Goal: Task Accomplishment & Management: Use online tool/utility

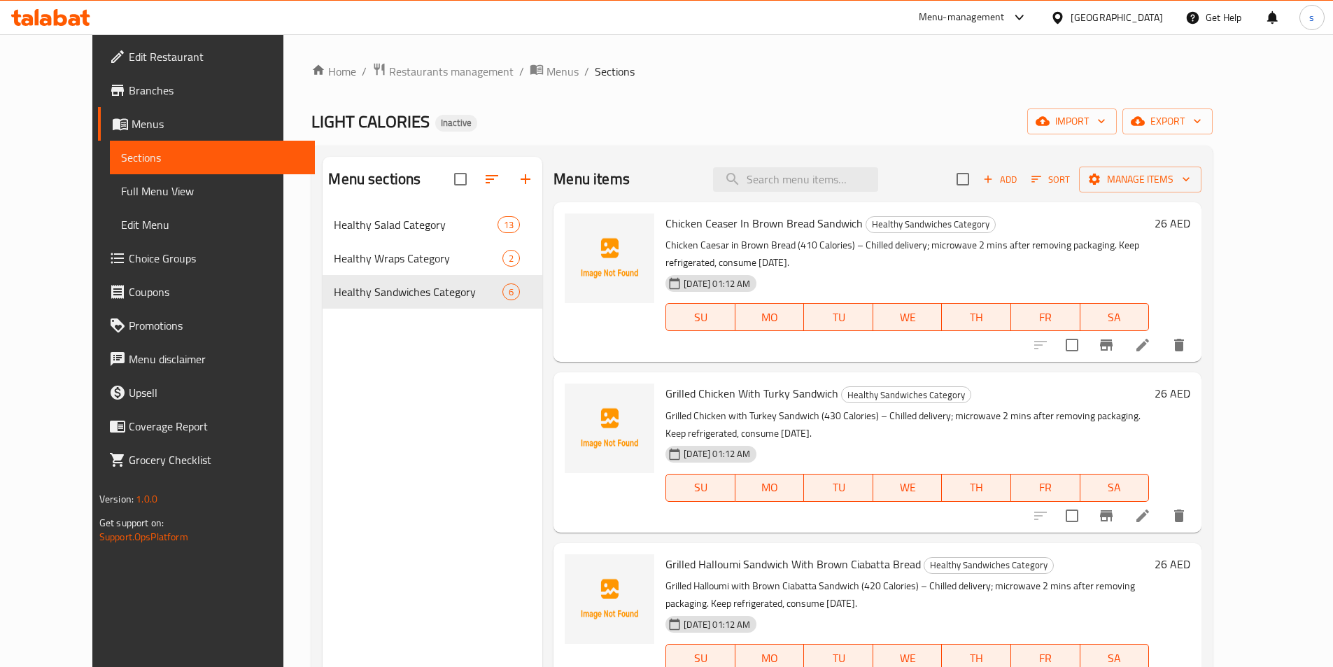
click at [132, 119] on span "Menus" at bounding box center [218, 123] width 172 height 17
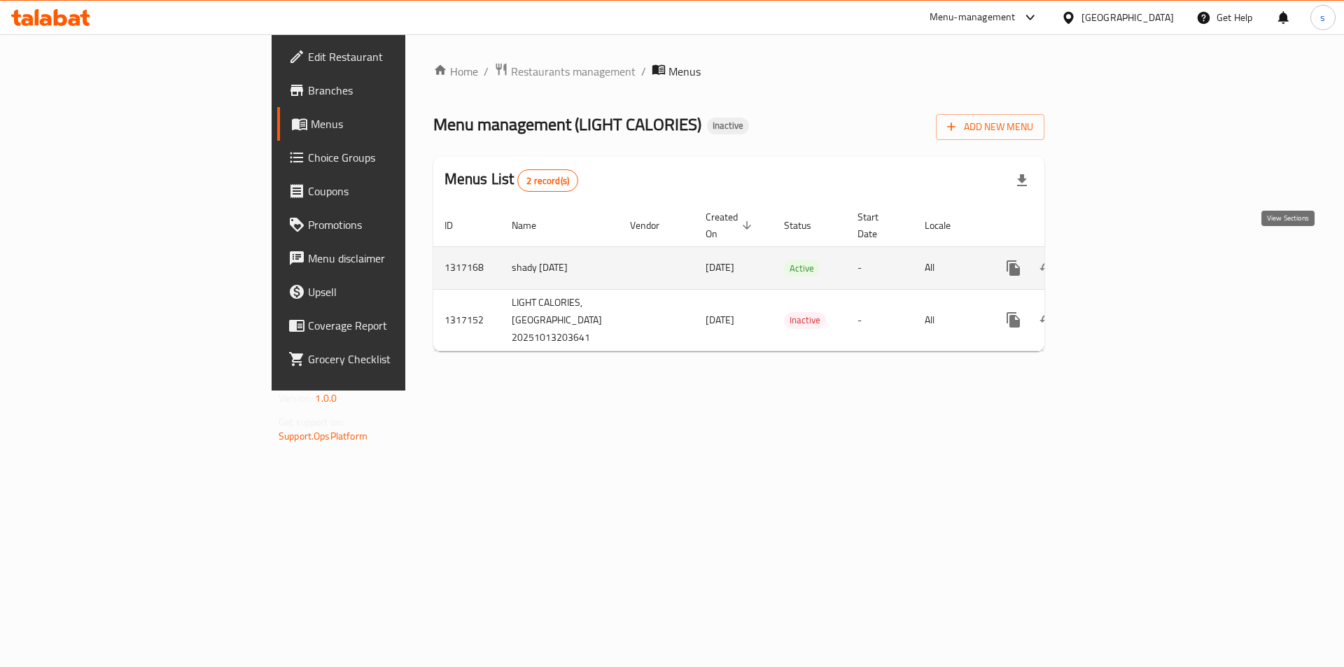
click at [1131, 251] on link "enhanced table" at bounding box center [1114, 268] width 34 height 34
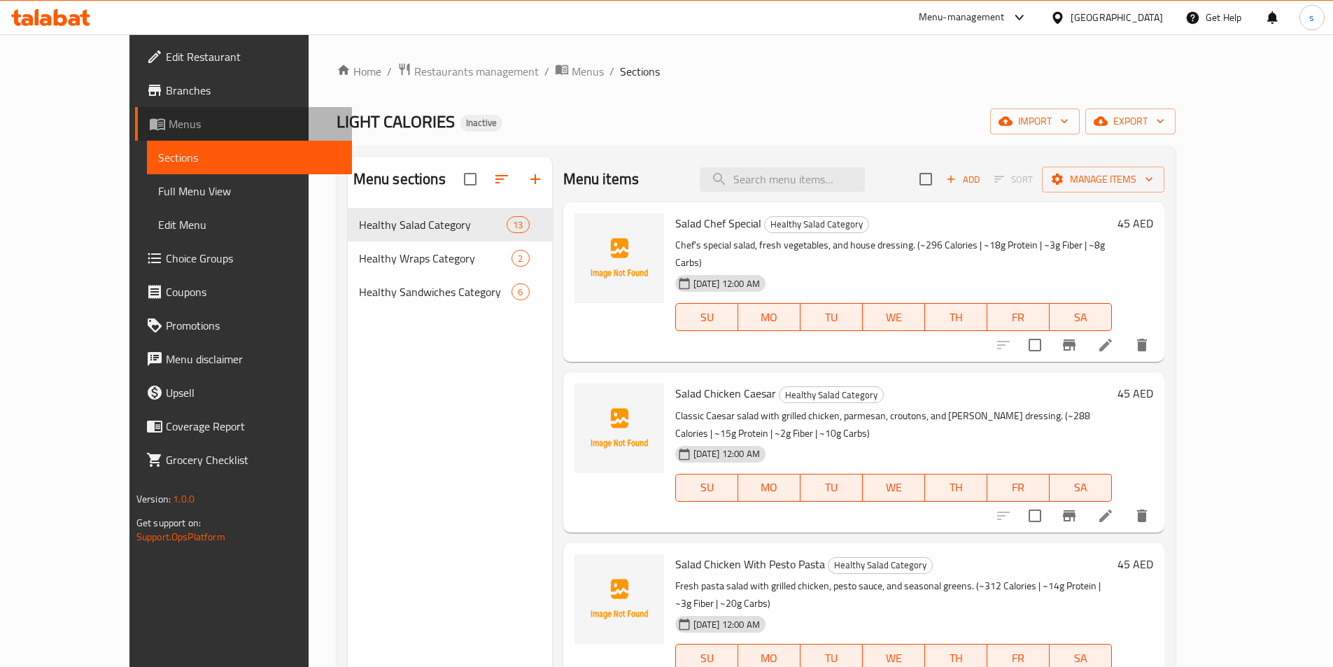
click at [169, 126] on span "Menus" at bounding box center [255, 123] width 172 height 17
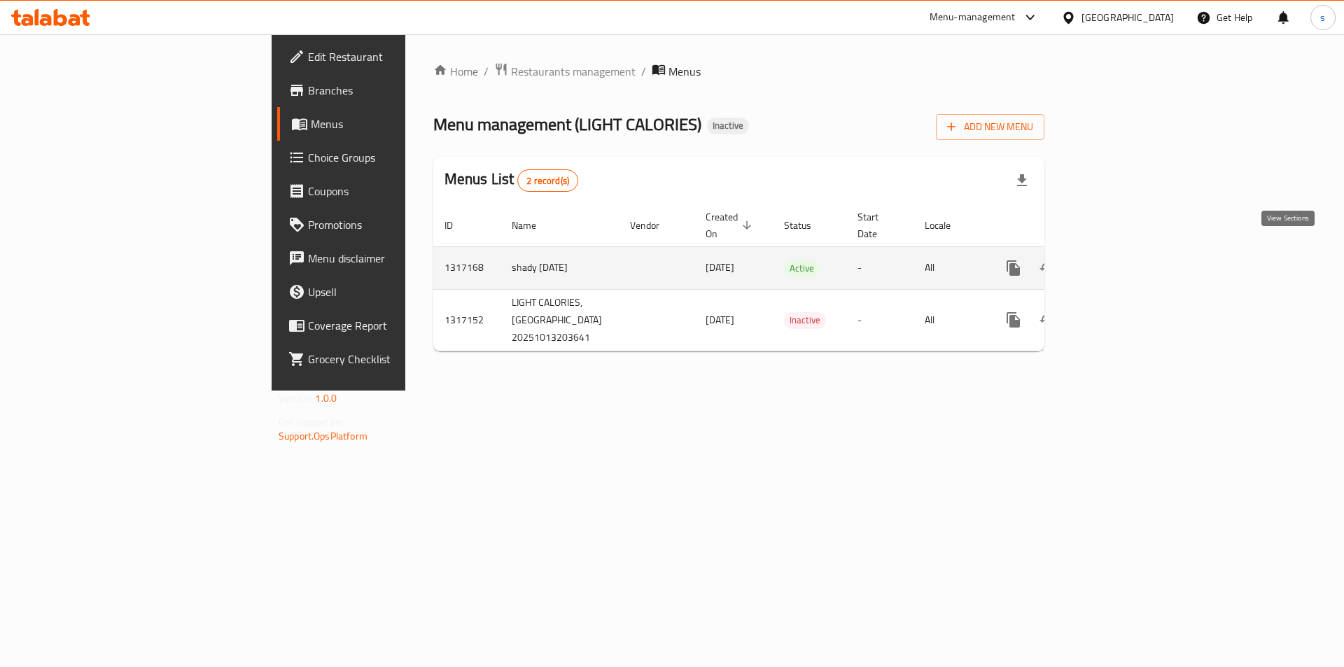
click at [1122, 260] on icon "enhanced table" at bounding box center [1114, 268] width 17 height 17
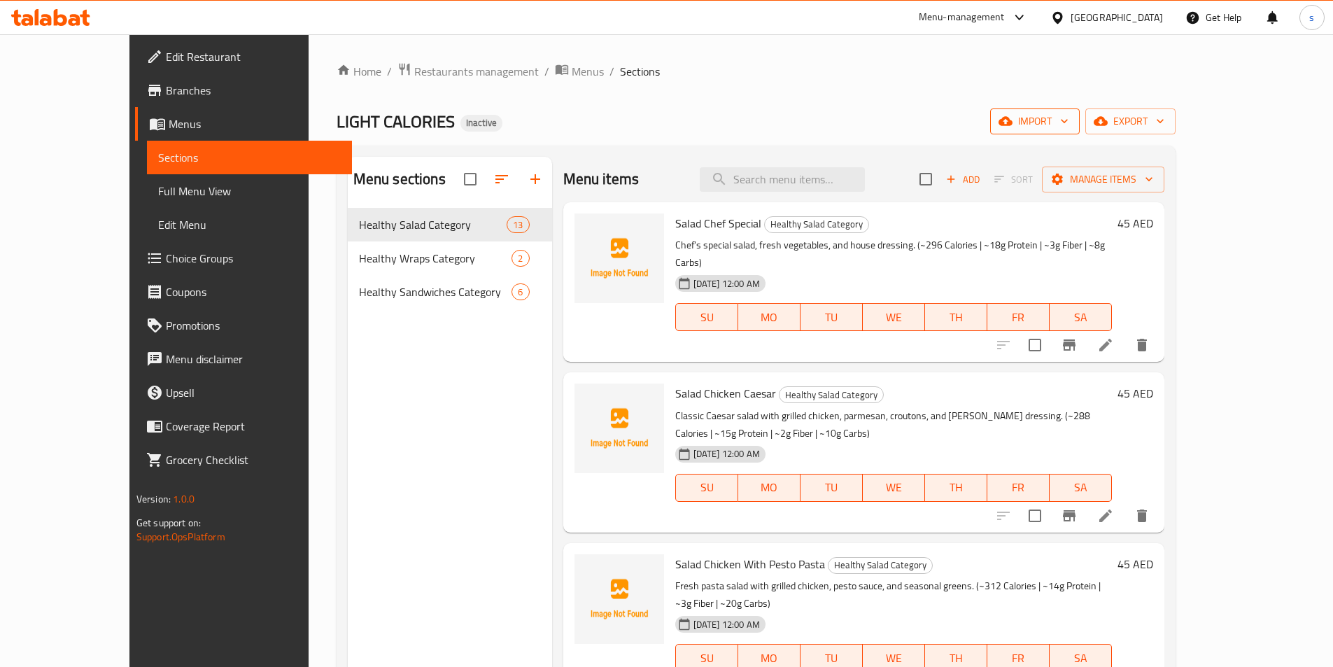
click at [1069, 129] on span "import" at bounding box center [1034, 121] width 67 height 17
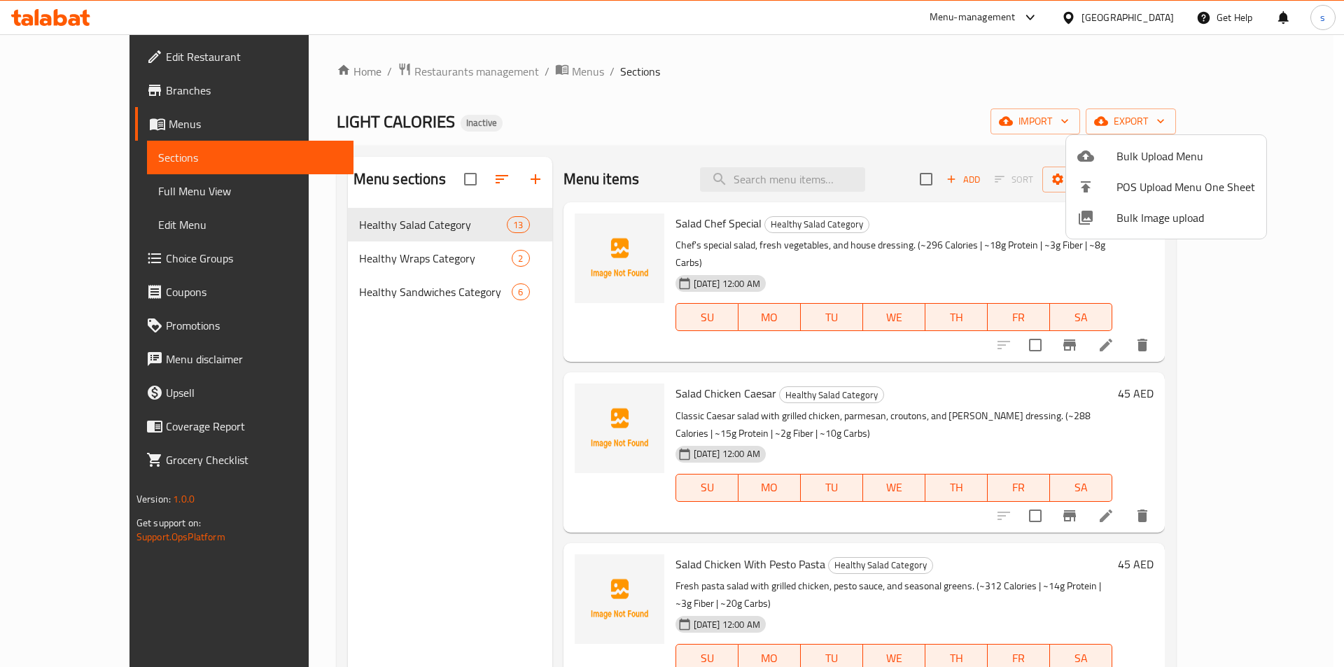
click at [1107, 150] on div at bounding box center [1096, 156] width 39 height 17
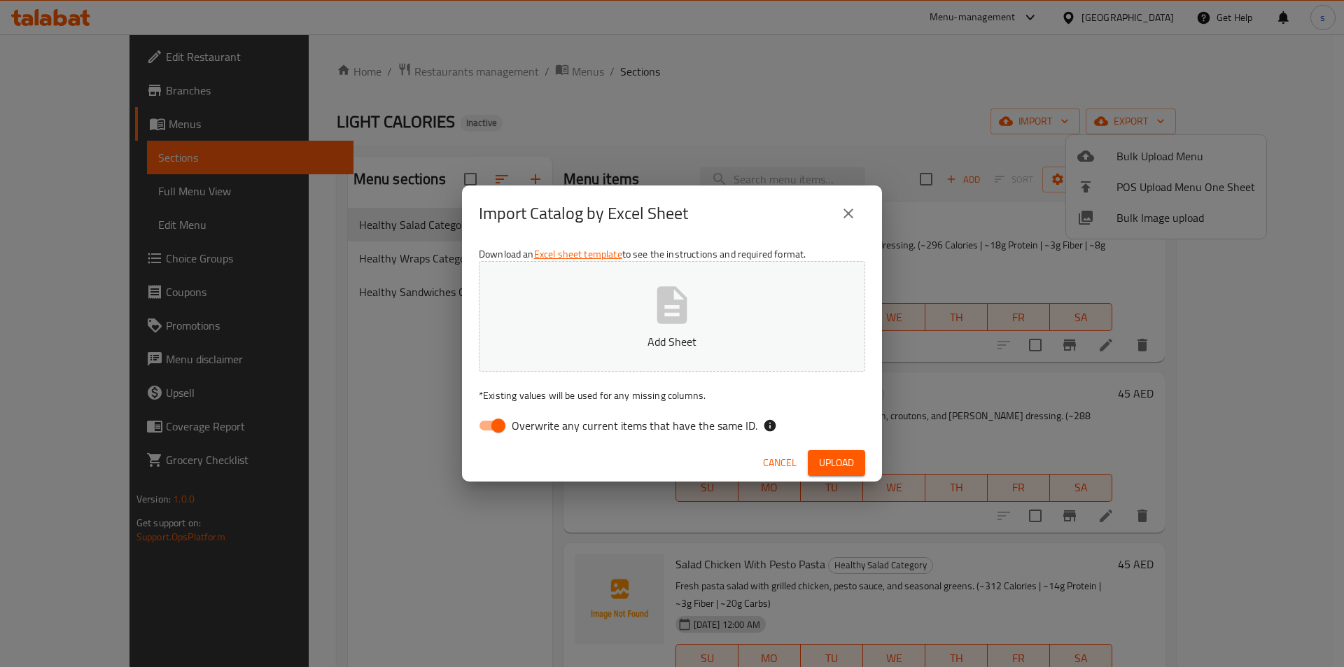
click at [501, 425] on input "Overwrite any current items that have the same ID." at bounding box center [498, 425] width 80 height 27
checkbox input "false"
click at [628, 314] on button "Add Sheet" at bounding box center [672, 316] width 386 height 111
click at [829, 460] on span "Upload" at bounding box center [836, 462] width 35 height 17
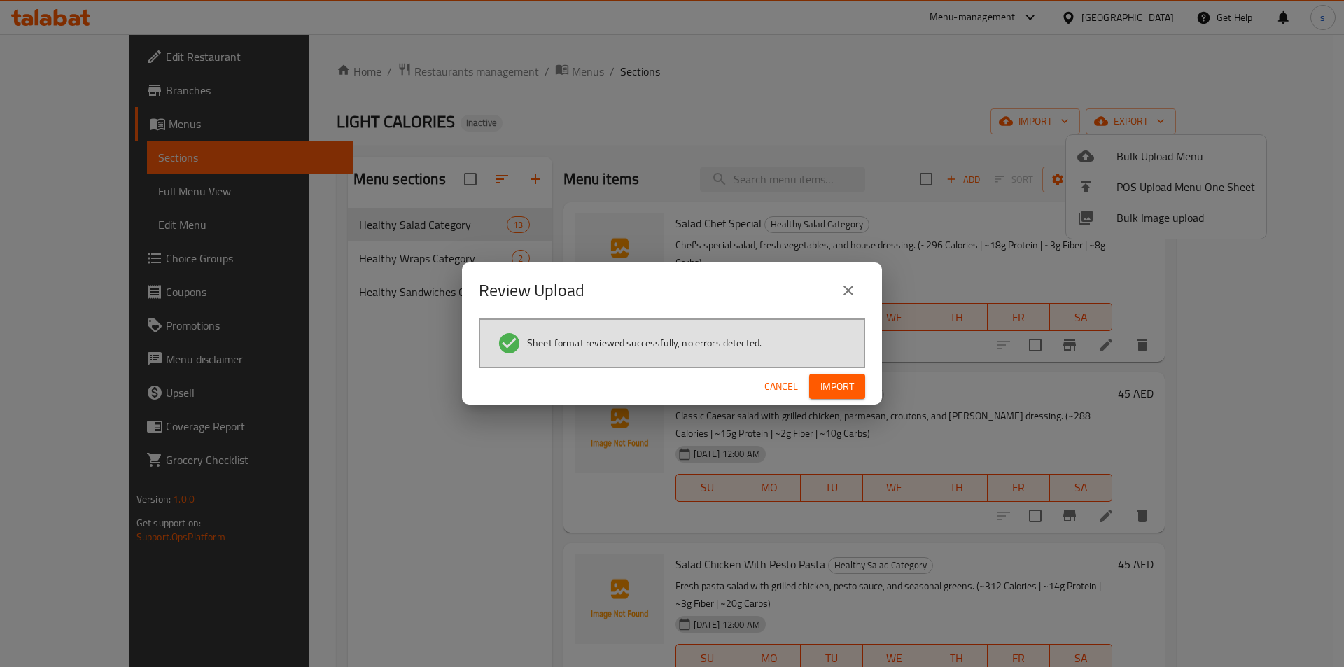
click at [836, 390] on span "Import" at bounding box center [837, 386] width 34 height 17
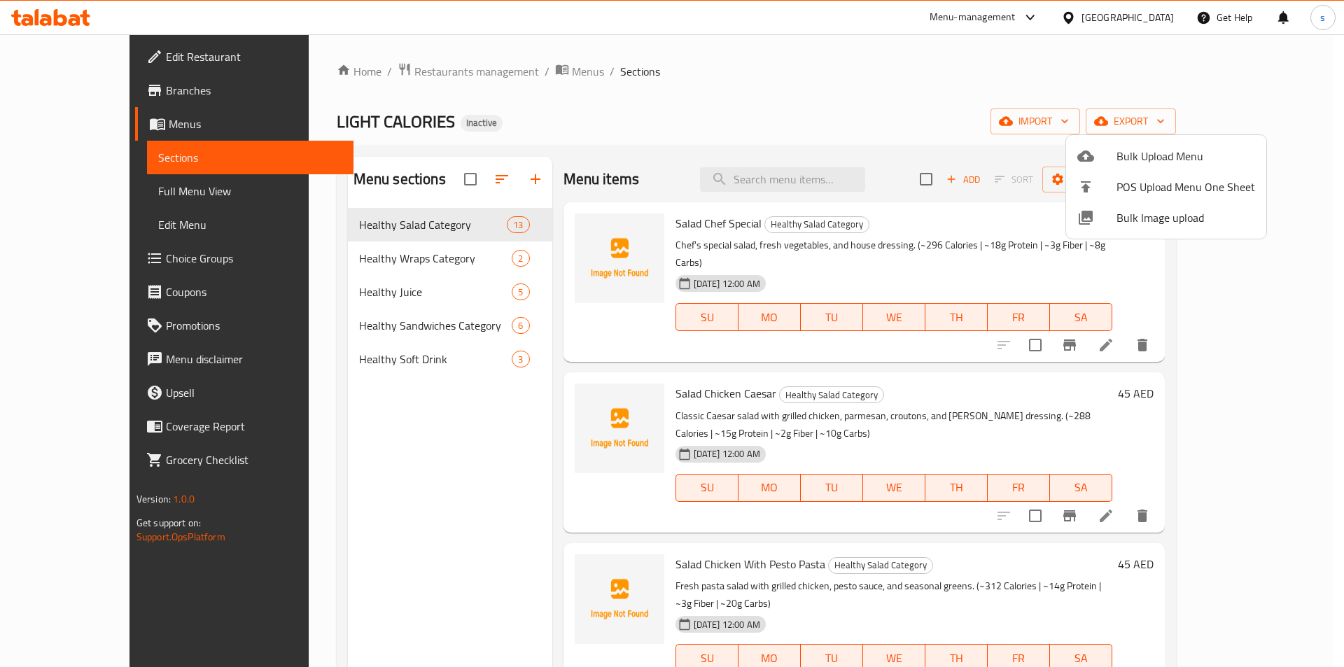
click at [955, 111] on div at bounding box center [672, 333] width 1344 height 667
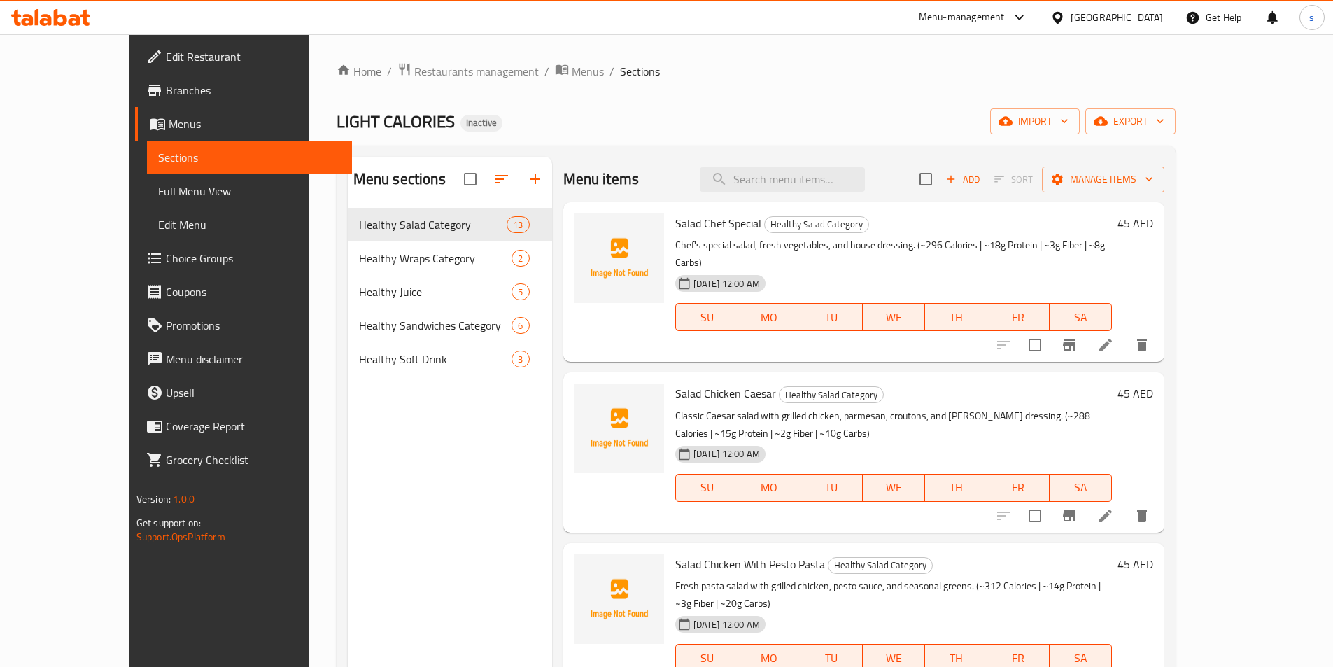
click at [158, 192] on span "Full Menu View" at bounding box center [249, 191] width 183 height 17
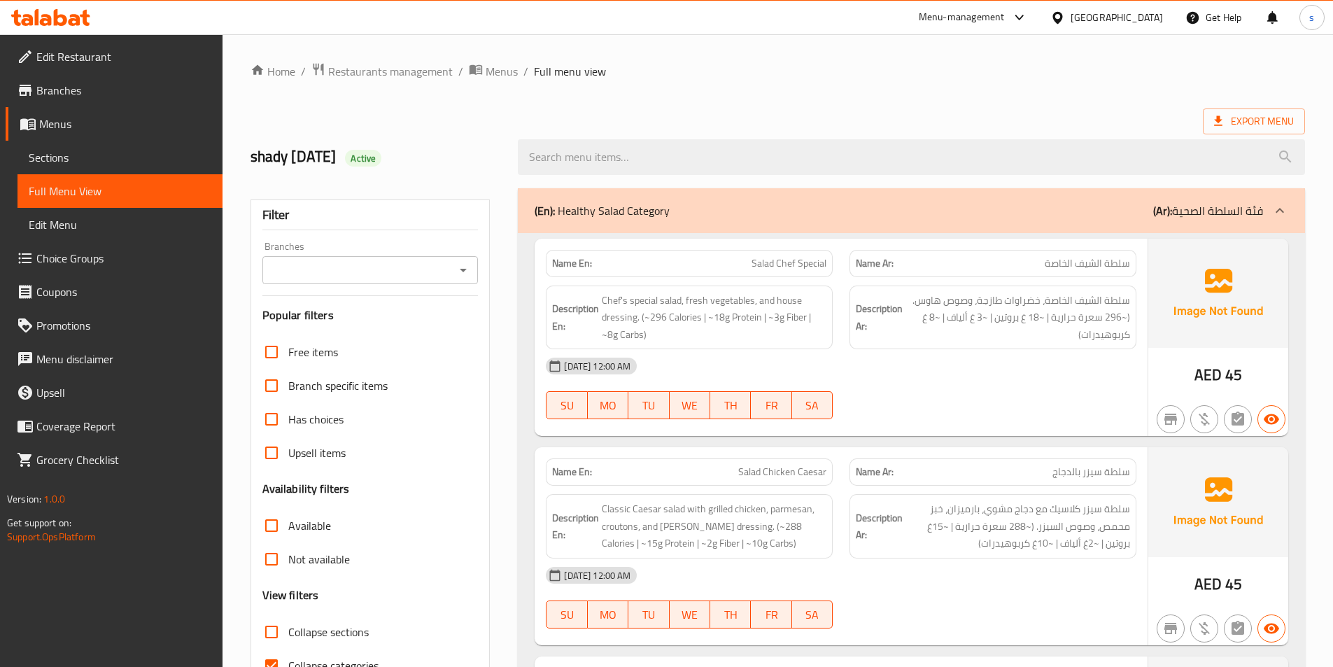
drag, startPoint x: 94, startPoint y: 159, endPoint x: 248, endPoint y: 205, distance: 160.7
click at [94, 159] on span "Sections" at bounding box center [120, 157] width 183 height 17
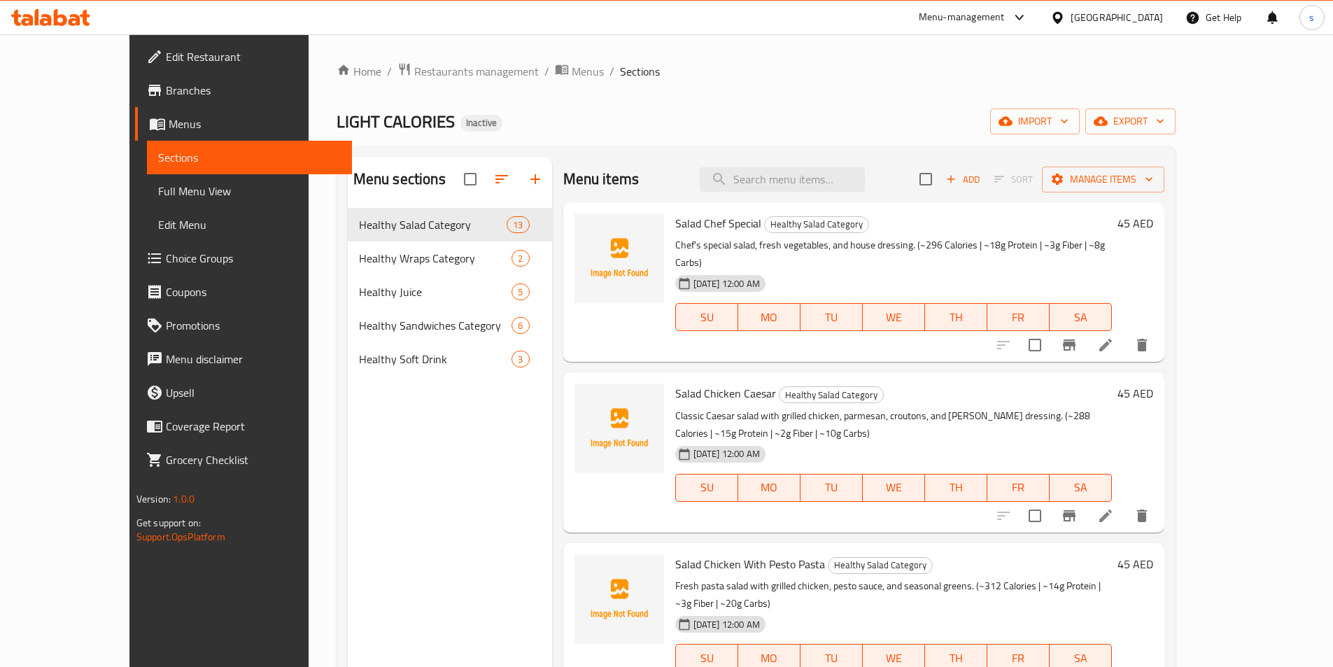
click at [158, 194] on span "Full Menu View" at bounding box center [249, 191] width 183 height 17
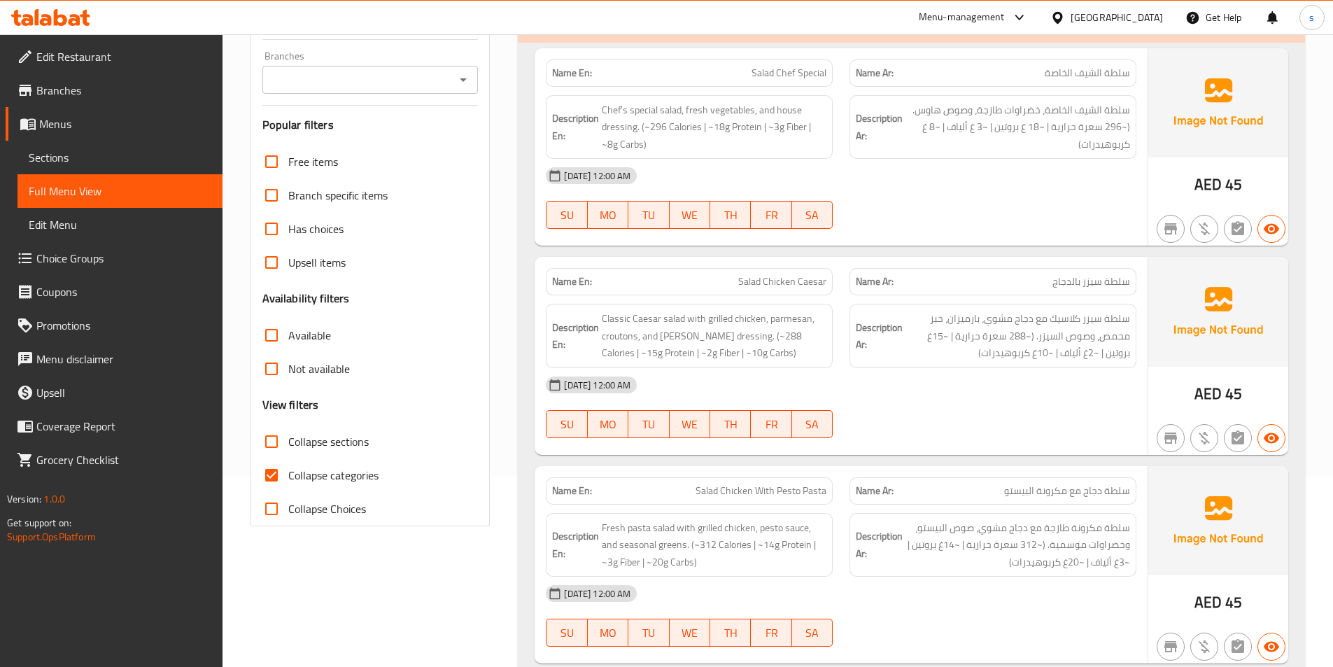
scroll to position [280, 0]
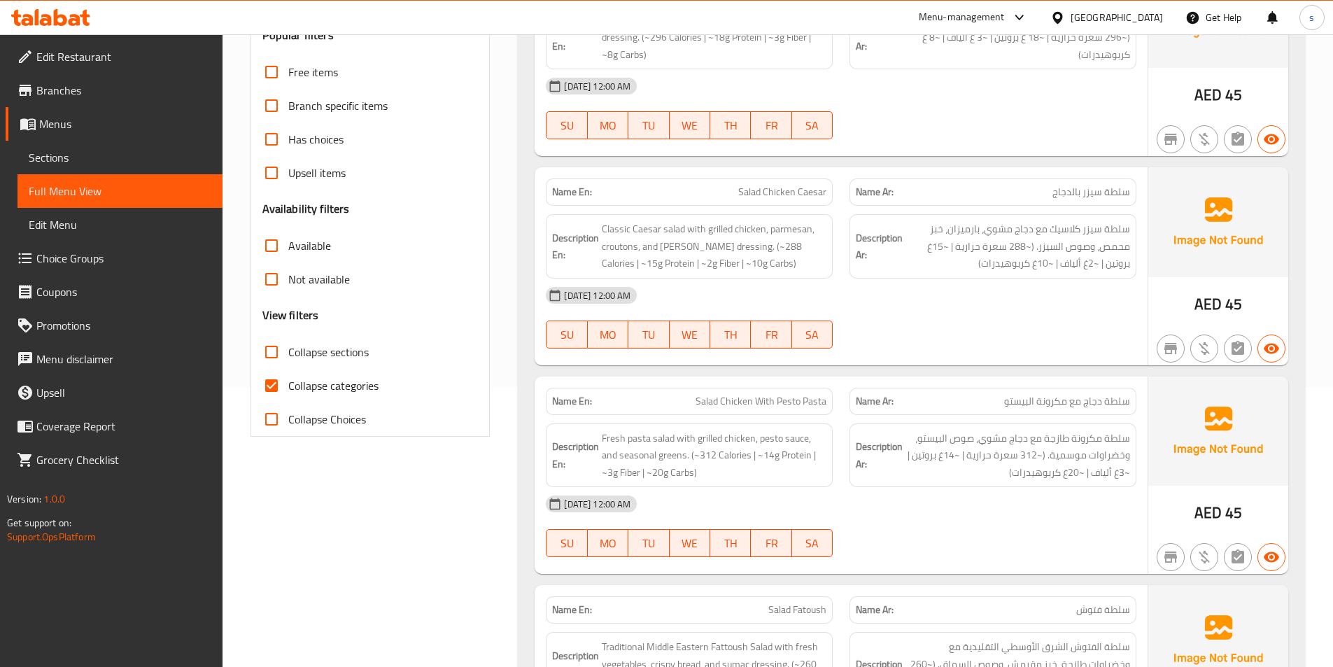
click at [274, 380] on input "Collapse categories" at bounding box center [272, 386] width 34 height 34
checkbox input "false"
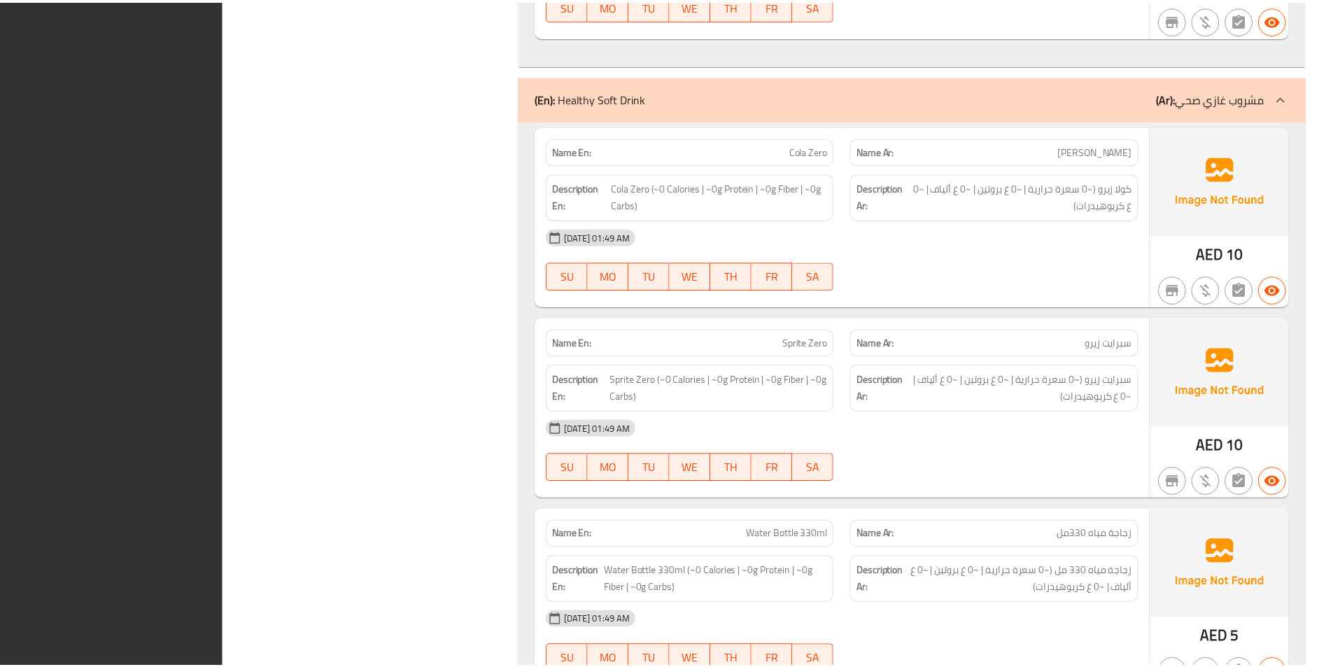
scroll to position [5867, 0]
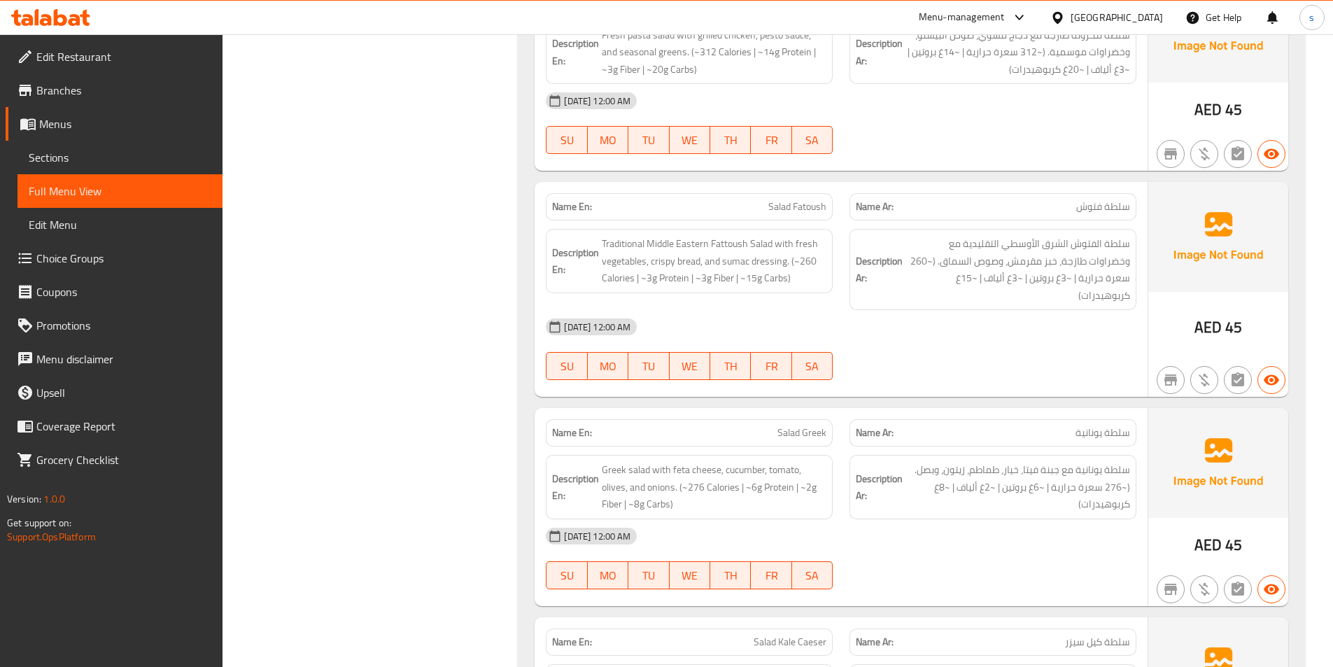
scroll to position [0, 0]
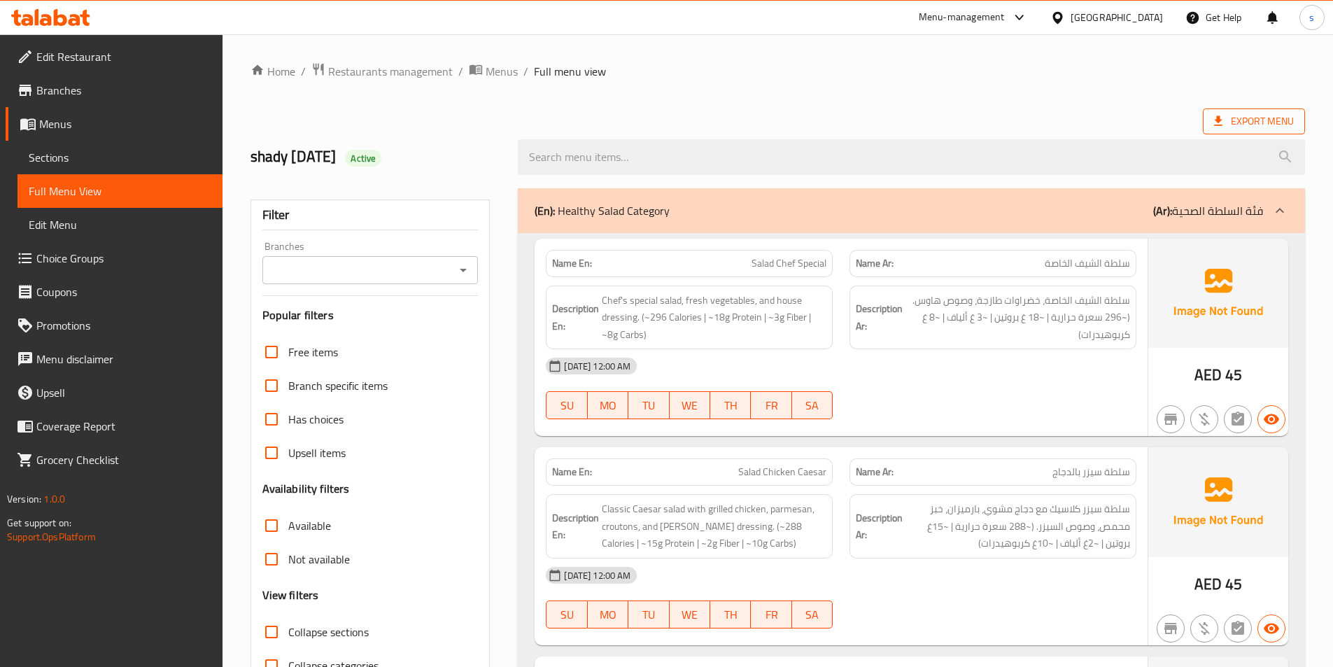
click at [1262, 127] on span "Export Menu" at bounding box center [1254, 121] width 80 height 17
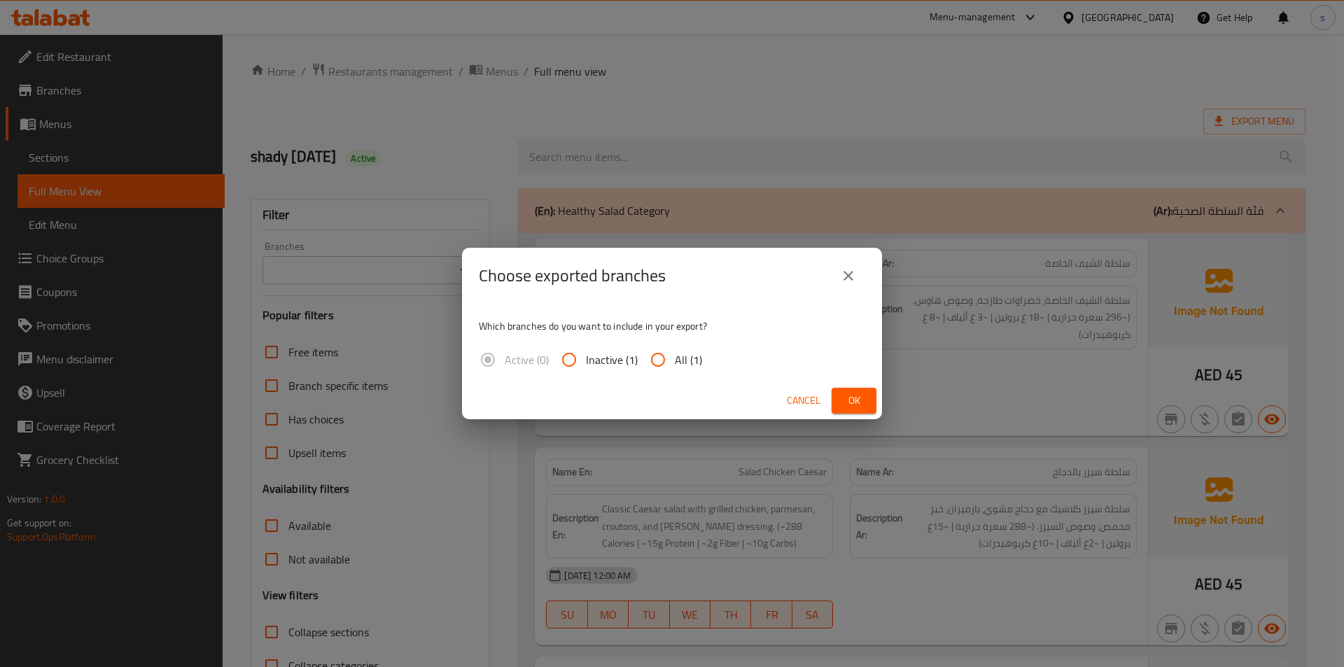
drag, startPoint x: 667, startPoint y: 346, endPoint x: 670, endPoint y: 355, distance: 9.5
click at [666, 346] on input "All (1)" at bounding box center [658, 360] width 34 height 34
radio input "true"
click at [843, 401] on span "Ok" at bounding box center [853, 400] width 22 height 17
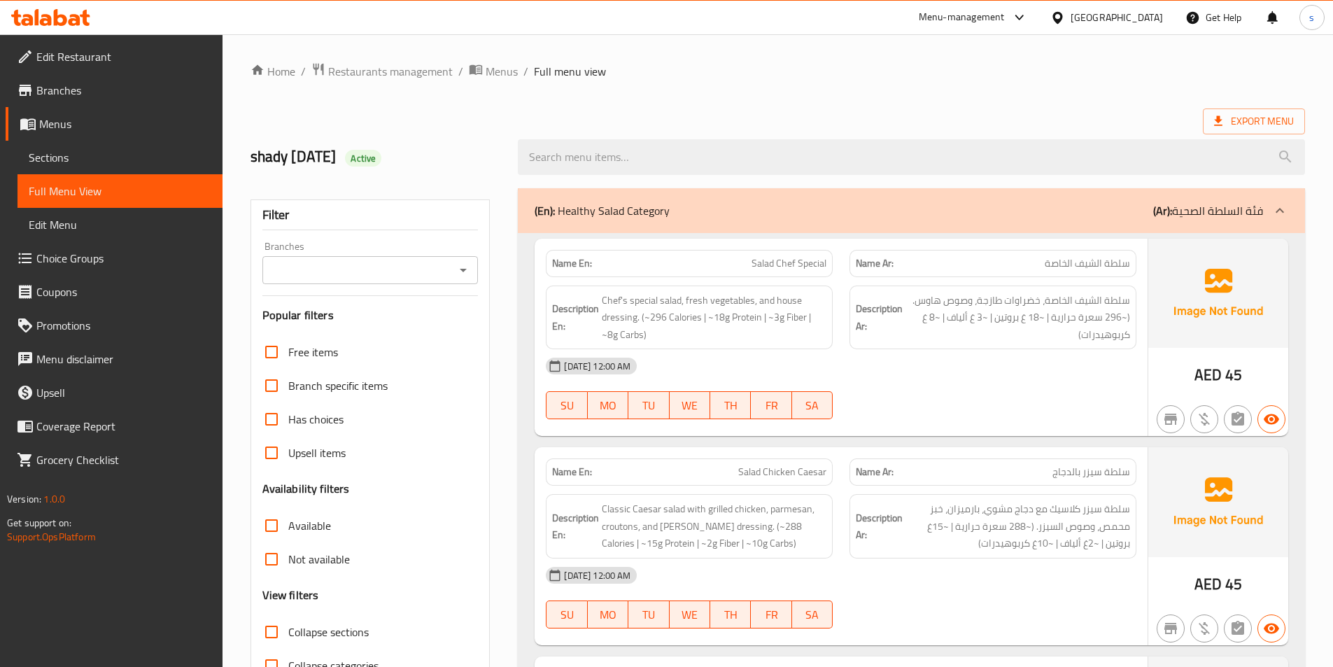
click at [66, 17] on icon at bounding box center [60, 17] width 13 height 17
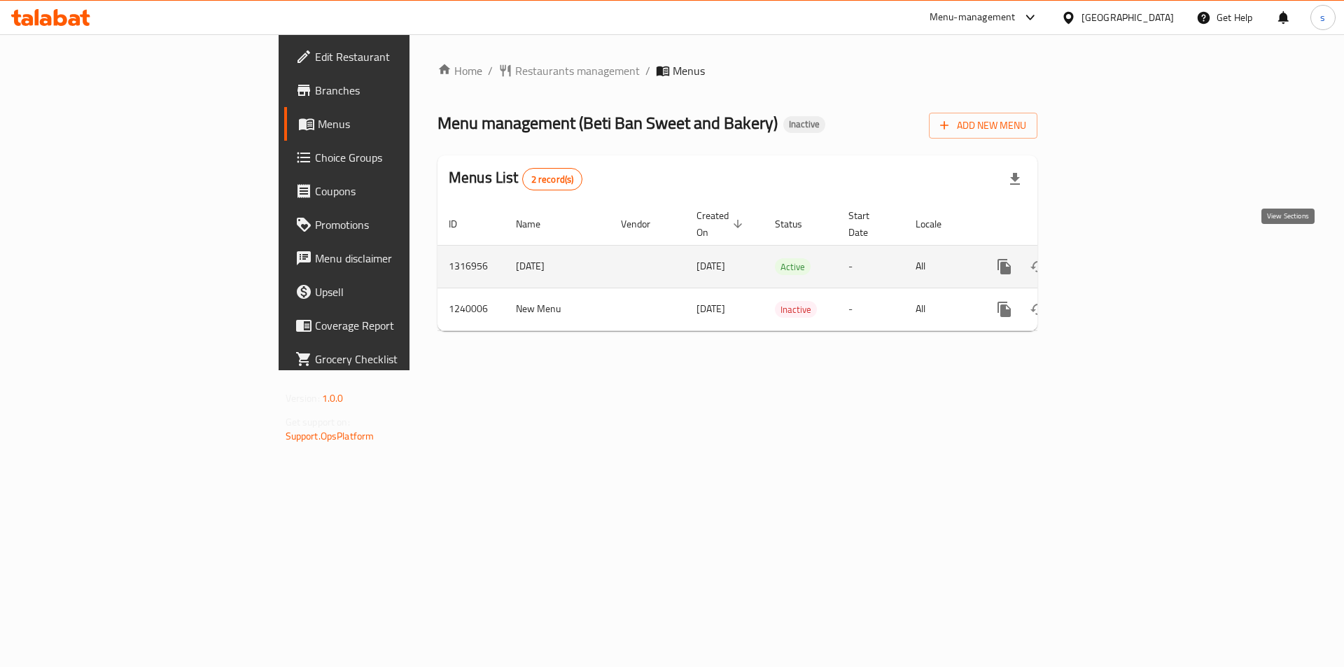
click at [1113, 258] on icon "enhanced table" at bounding box center [1104, 266] width 17 height 17
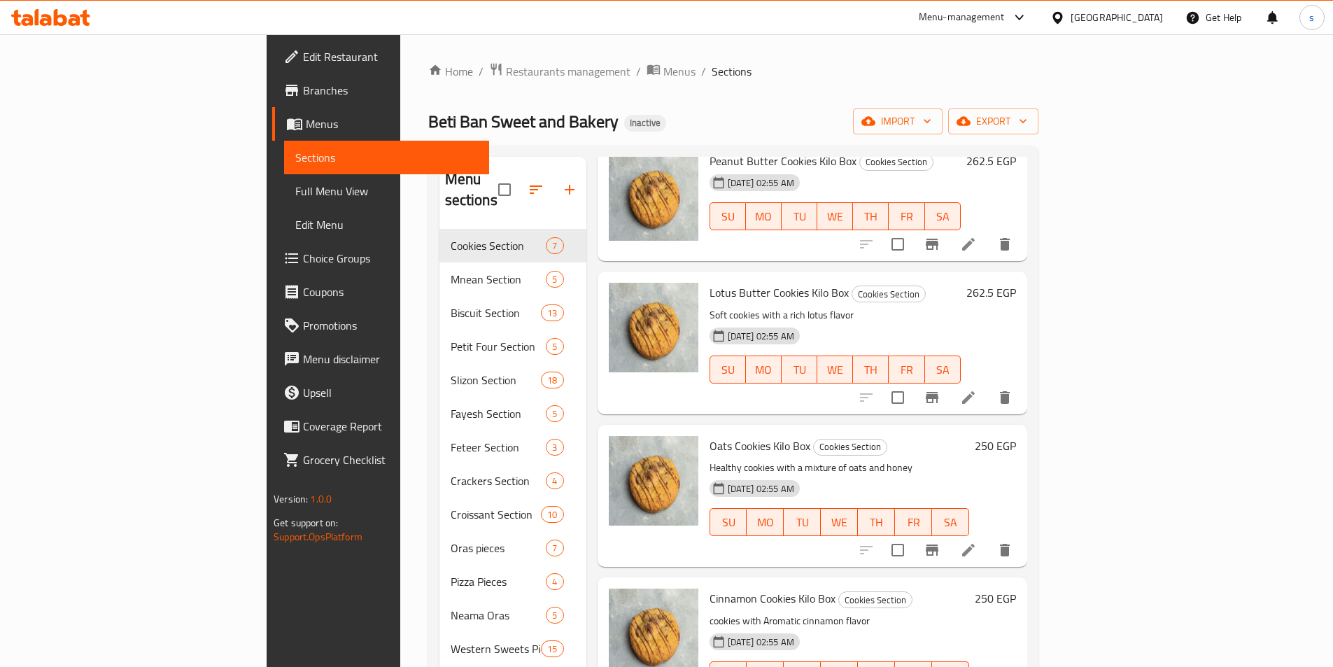
click at [303, 89] on span "Branches" at bounding box center [390, 90] width 175 height 17
